Goal: Navigation & Orientation: Go to known website

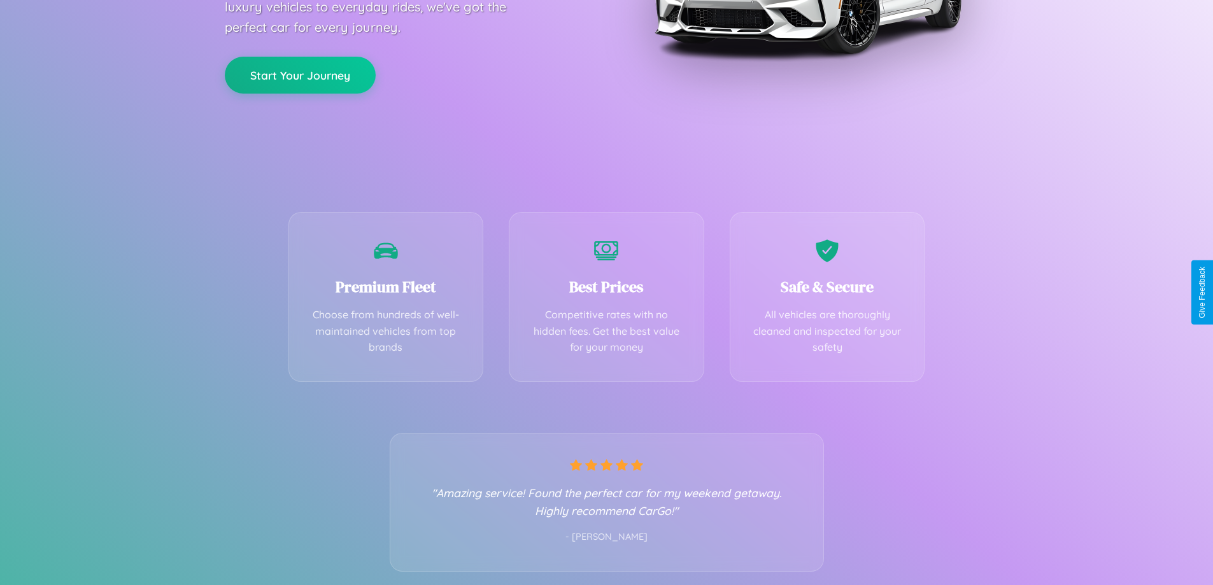
scroll to position [251, 0]
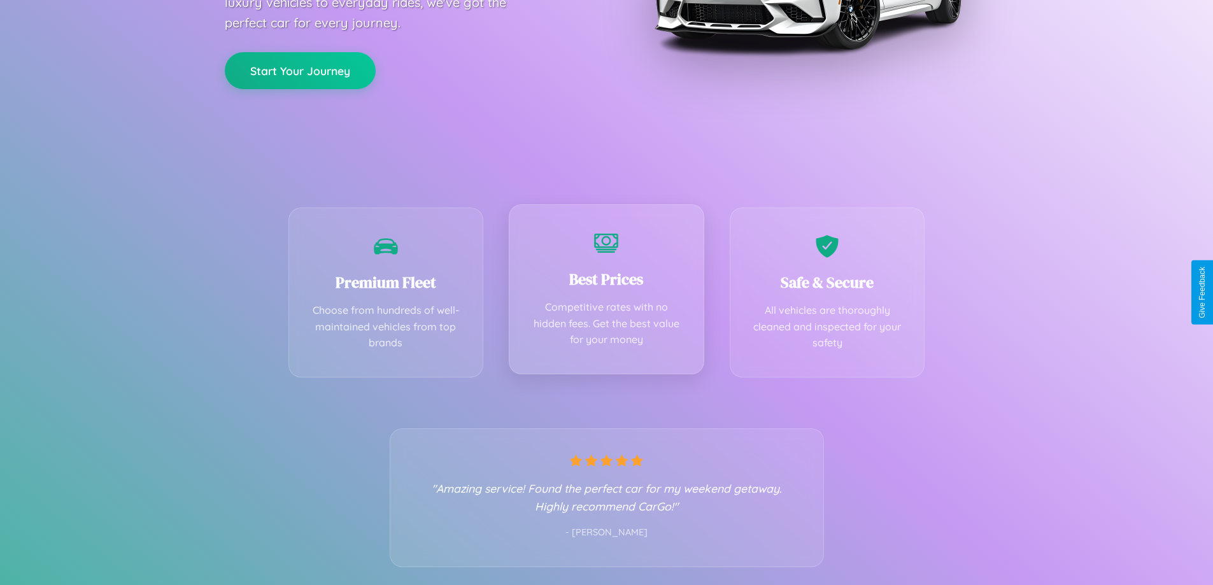
click at [606, 292] on div "Best Prices Competitive rates with no hidden fees. Get the best value for your …" at bounding box center [606, 289] width 195 height 170
click at [300, 69] on button "Start Your Journey" at bounding box center [300, 69] width 151 height 37
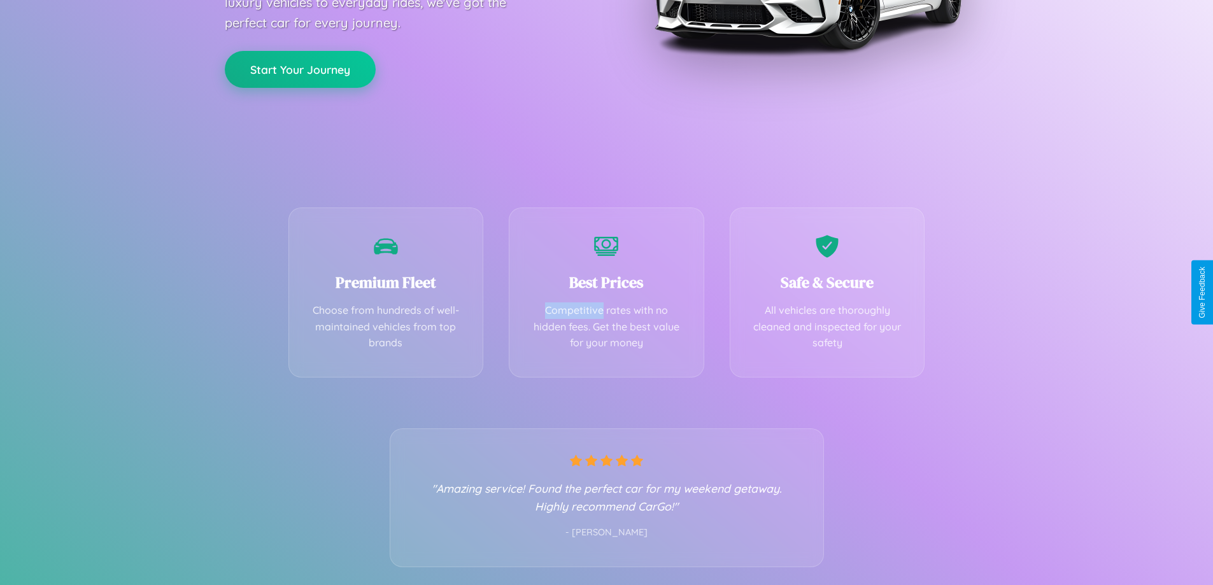
click at [300, 69] on button "Start Your Journey" at bounding box center [300, 69] width 151 height 37
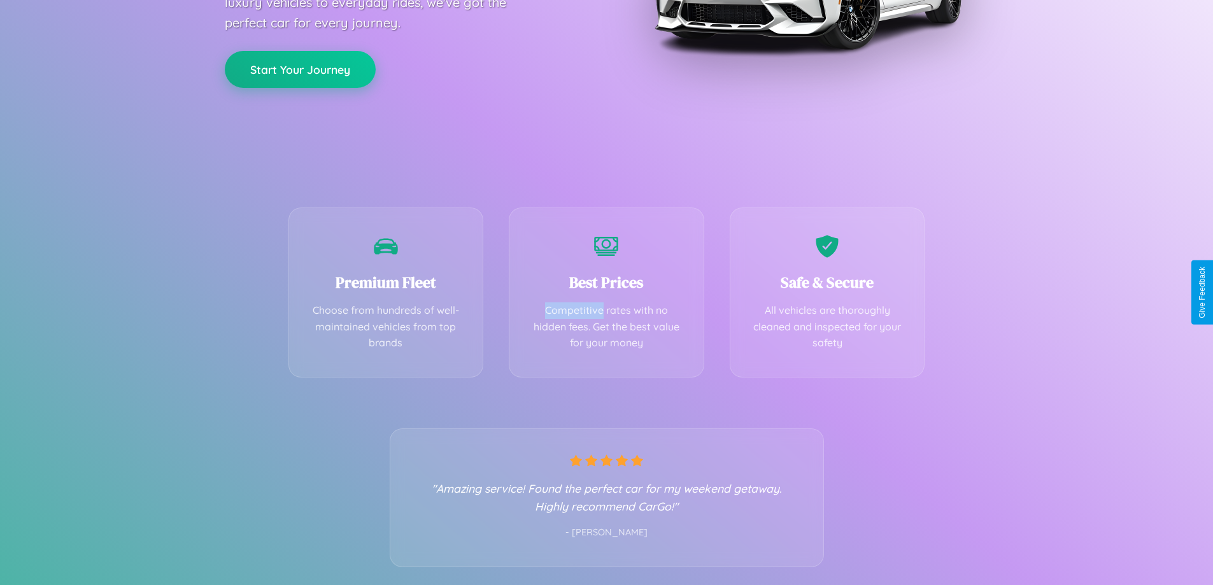
click at [300, 69] on button "Start Your Journey" at bounding box center [300, 69] width 151 height 37
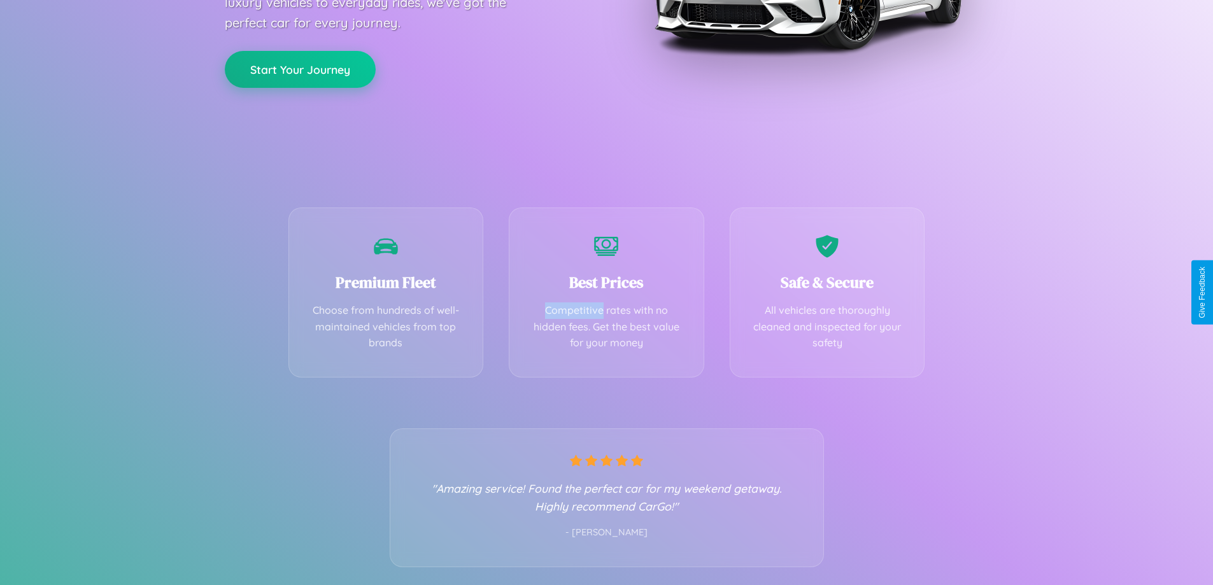
click at [300, 69] on button "Start Your Journey" at bounding box center [300, 69] width 151 height 37
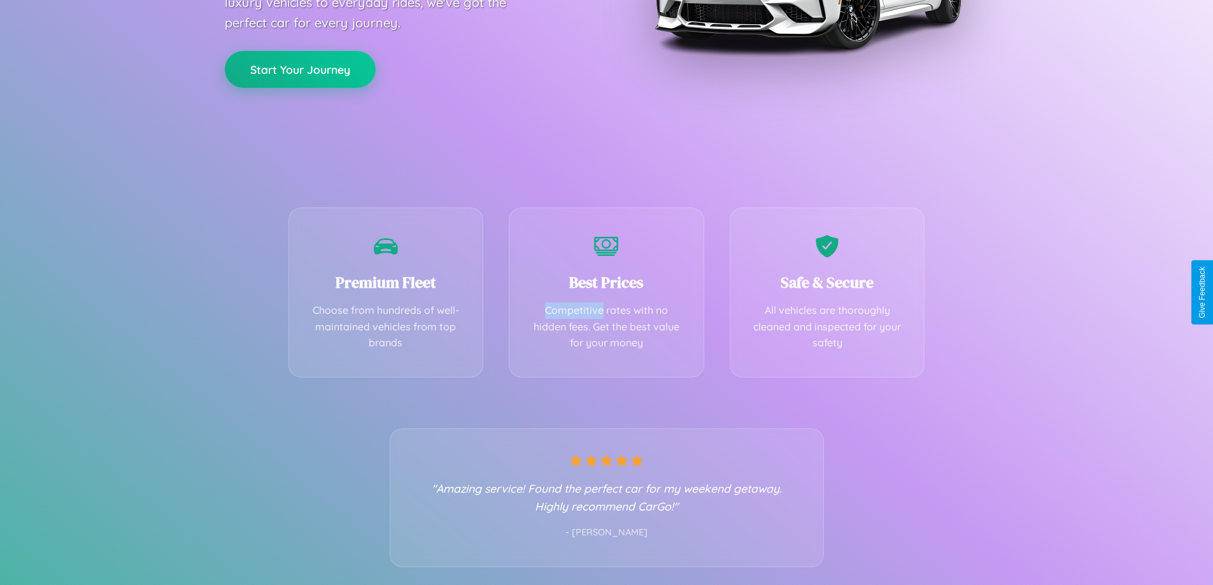
click at [300, 69] on button "Start Your Journey" at bounding box center [300, 69] width 151 height 37
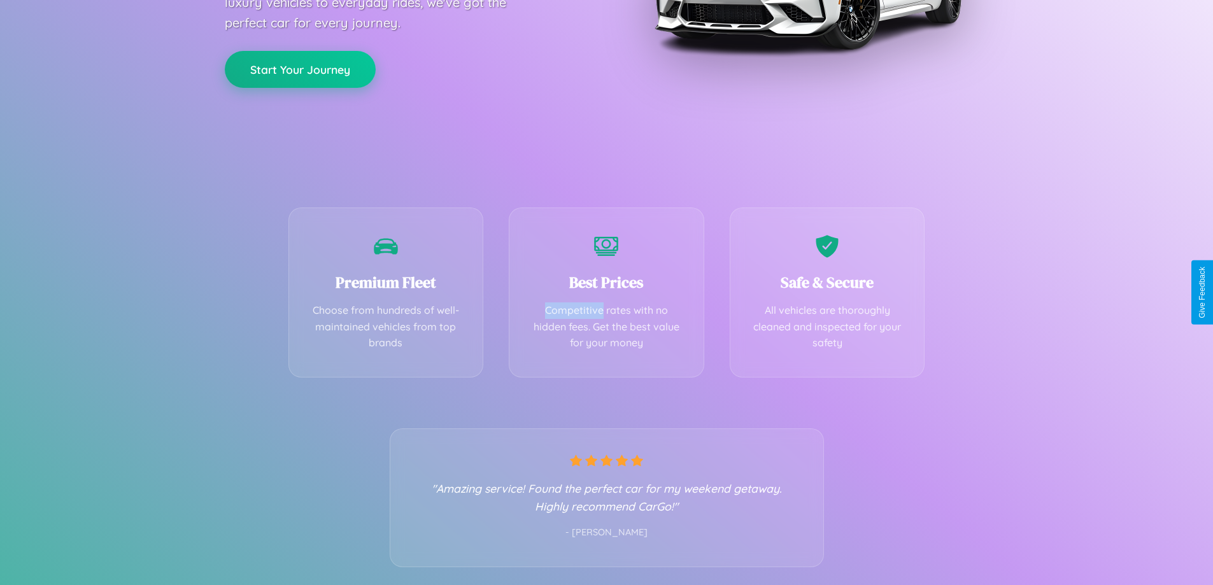
click at [300, 69] on button "Start Your Journey" at bounding box center [300, 69] width 151 height 37
